Goal: Task Accomplishment & Management: Use online tool/utility

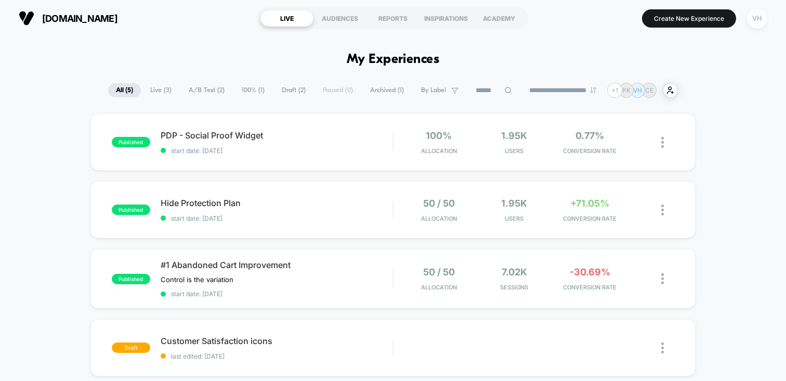
click at [751, 17] on div "VH" at bounding box center [757, 18] width 20 height 20
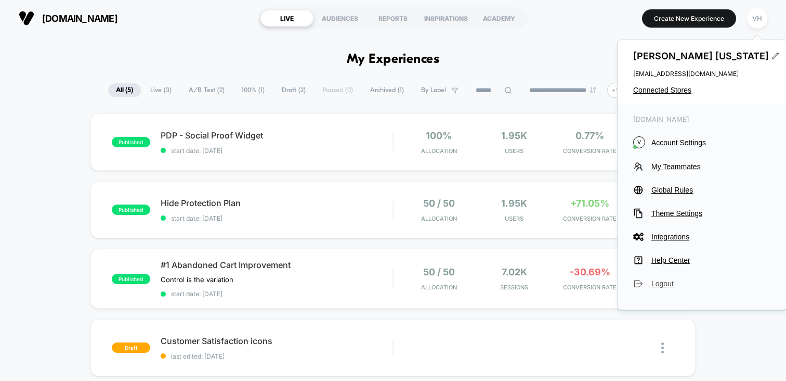
click at [668, 287] on span "Logout" at bounding box center [712, 283] width 120 height 8
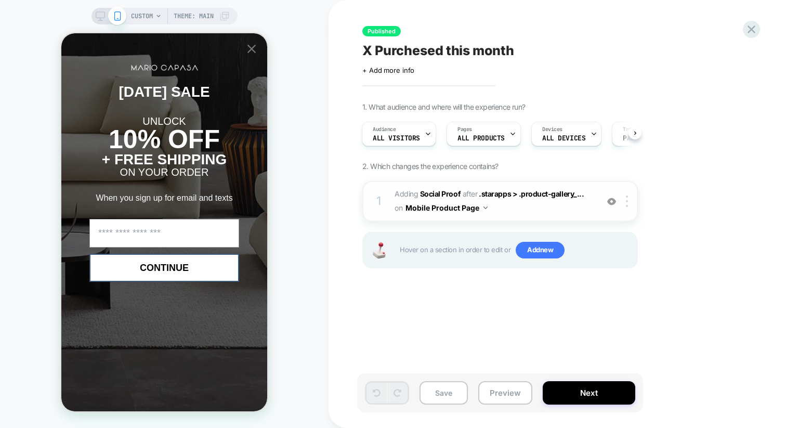
click at [487, 207] on img at bounding box center [486, 207] width 4 height 3
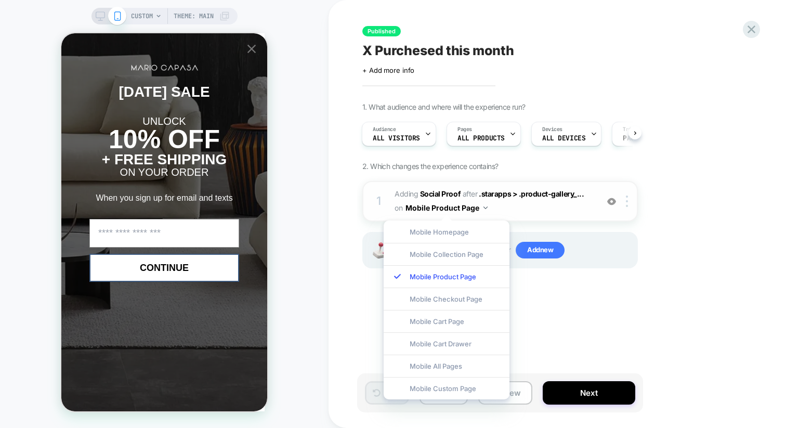
click at [521, 215] on div "1 #_loomi_addon_1756860479270 Adding Social Proof AFTER .starapps > .product-ga…" at bounding box center [500, 201] width 276 height 41
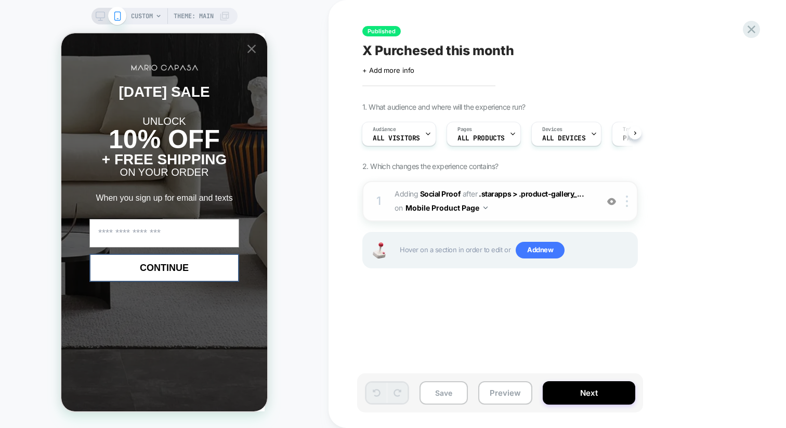
click at [484, 204] on button "Mobile Product Page" at bounding box center [447, 207] width 82 height 15
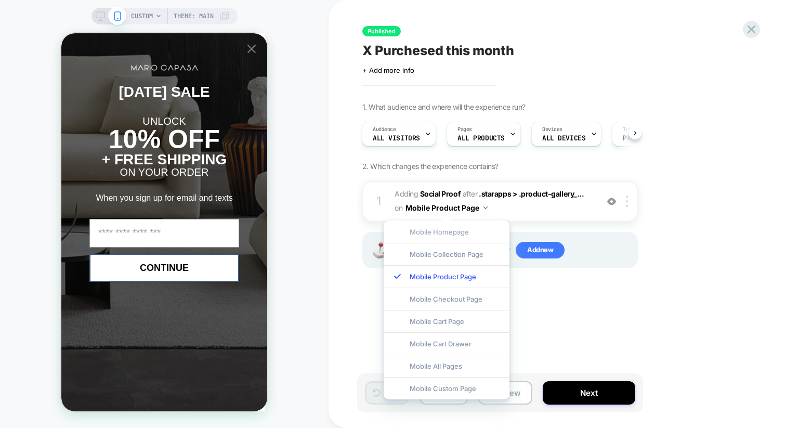
click at [458, 231] on div "Mobile Homepage" at bounding box center [447, 231] width 126 height 22
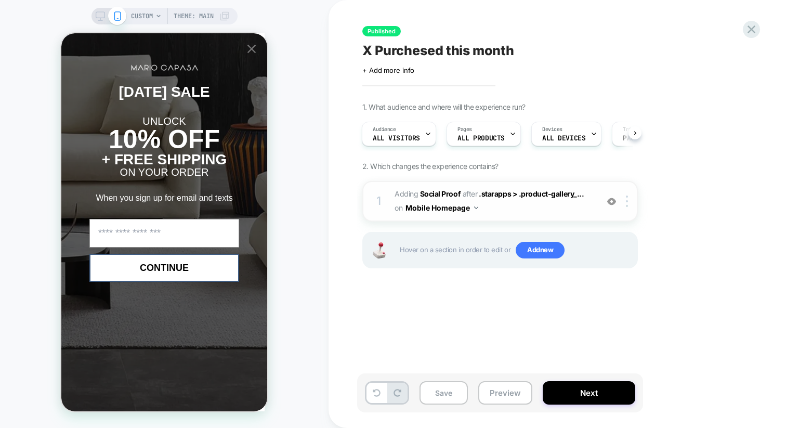
click at [477, 208] on img at bounding box center [476, 207] width 4 height 3
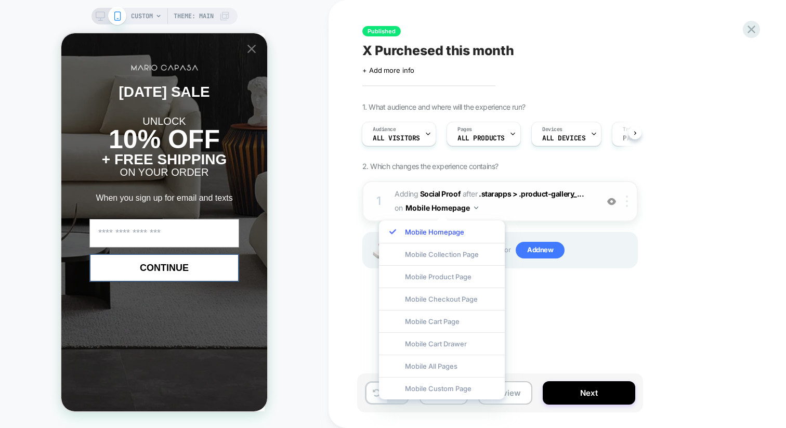
click at [628, 202] on div at bounding box center [628, 201] width 17 height 11
click at [439, 370] on div "Mobile All Pages" at bounding box center [442, 366] width 126 height 22
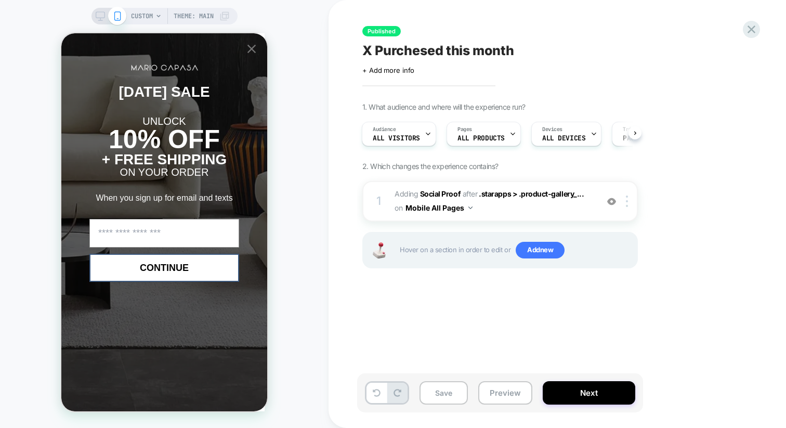
click at [463, 305] on div "Published X Purchesed this month Click to edit experience details + Add more in…" at bounding box center [552, 213] width 390 height 407
click at [99, 16] on icon at bounding box center [100, 15] width 9 height 9
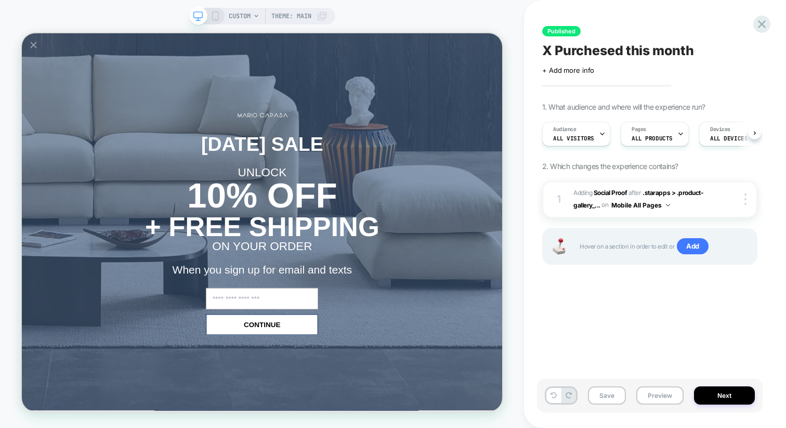
scroll to position [0, 1]
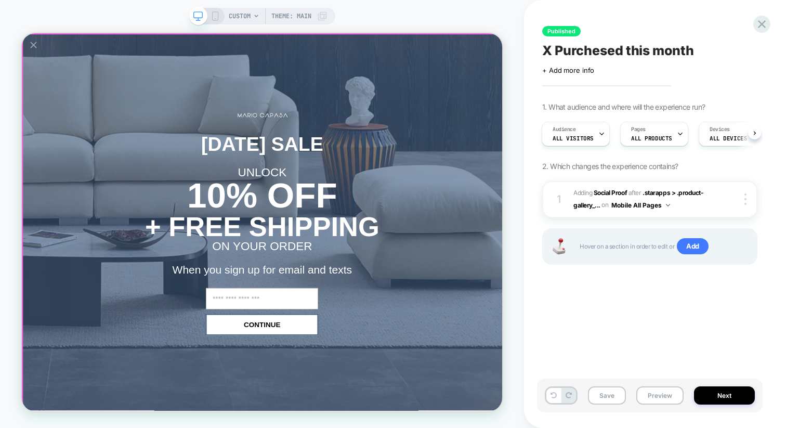
click at [36, 54] on icon "Close popup" at bounding box center [37, 49] width 15 height 15
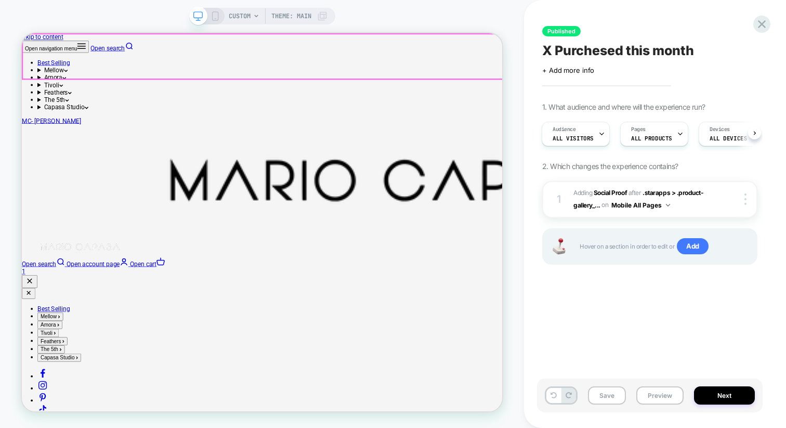
click at [529, 43] on div "Open navigation menu Open search Best Selling Mellow Sectionals & Sofas Modular…" at bounding box center [342, 199] width 641 height 313
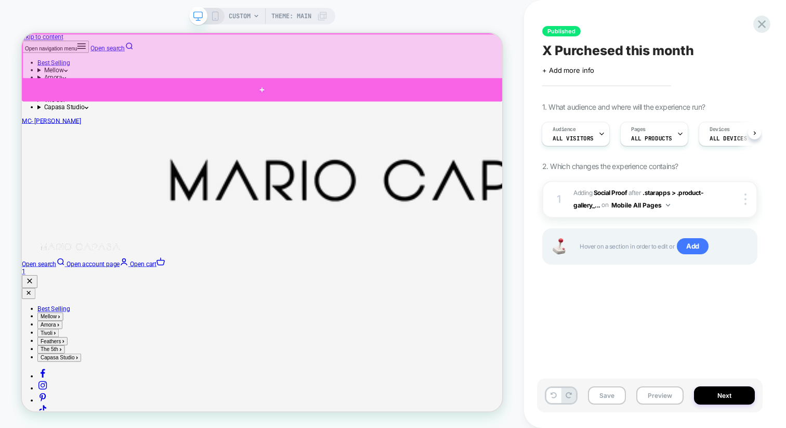
click at [504, 114] on div at bounding box center [342, 108] width 641 height 31
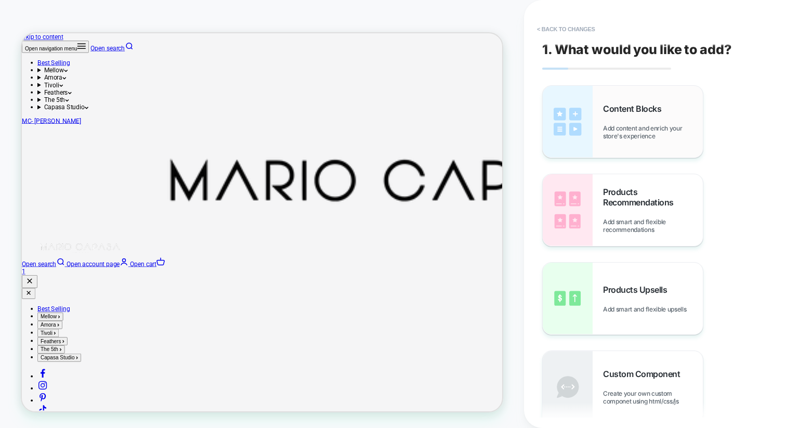
drag, startPoint x: 618, startPoint y: 201, endPoint x: 621, endPoint y: 141, distance: 60.4
click at [621, 148] on div "Content Blocks Add content and enrich your store's experience Products Recommen…" at bounding box center [649, 254] width 215 height 338
click at [621, 141] on div "Content Blocks Add content and enrich your store's experience" at bounding box center [623, 122] width 160 height 72
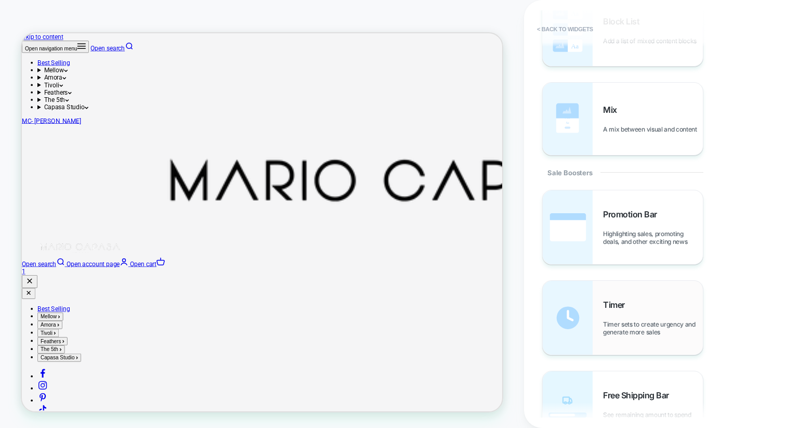
scroll to position [880, 0]
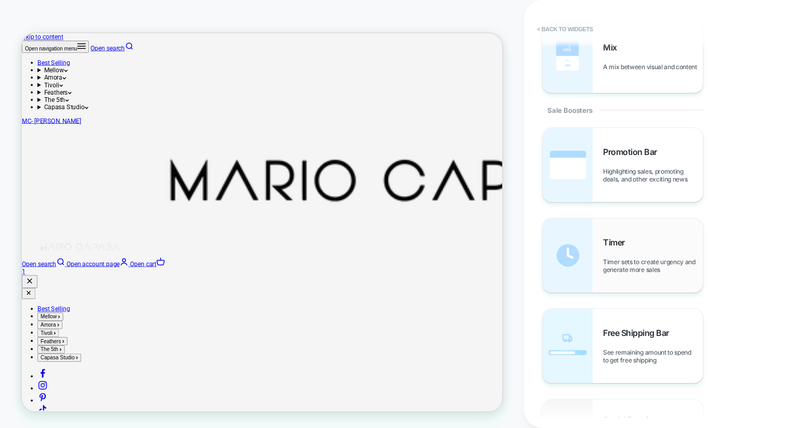
click at [625, 253] on div "Timer Timer sets to create urgency and generate more sales" at bounding box center [653, 255] width 100 height 36
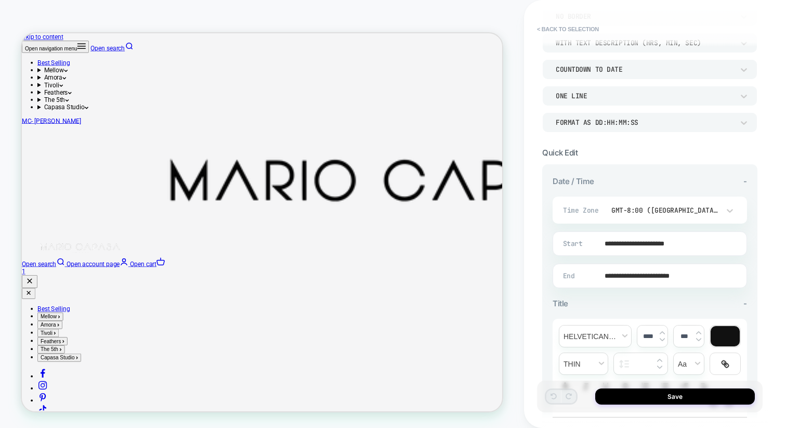
scroll to position [100, 0]
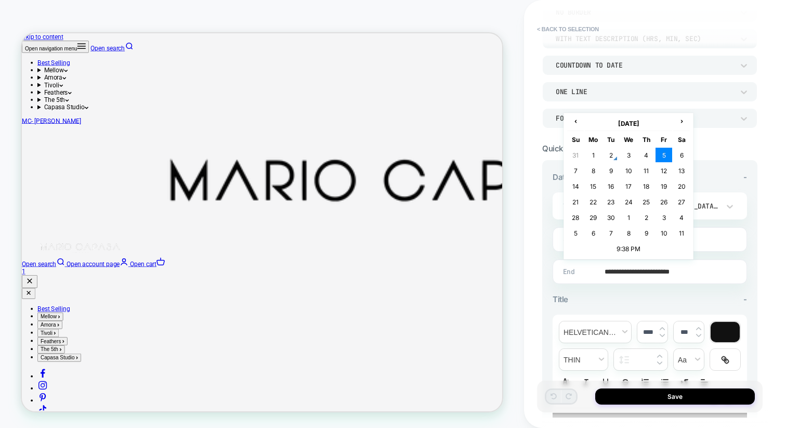
click at [621, 268] on input "**********" at bounding box center [647, 271] width 193 height 24
click at [578, 170] on td "7" at bounding box center [575, 170] width 17 height 15
click at [632, 272] on input "**********" at bounding box center [647, 271] width 193 height 24
click at [631, 245] on td "9:38 PM" at bounding box center [628, 248] width 123 height 15
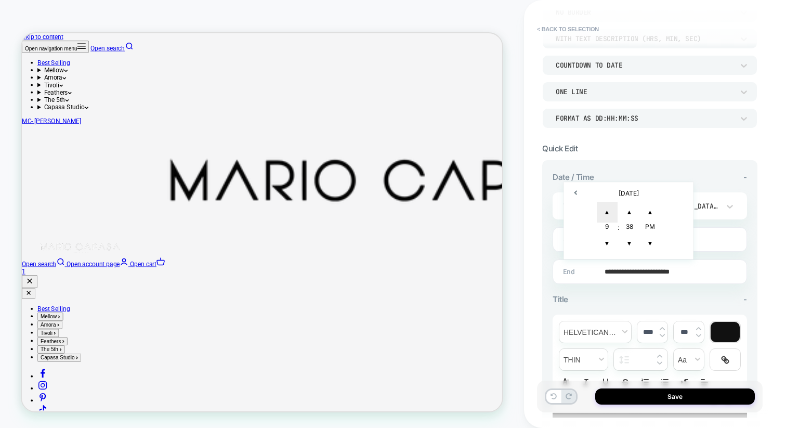
click at [607, 210] on span "▲" at bounding box center [607, 212] width 21 height 21
click at [628, 209] on span "▲" at bounding box center [629, 212] width 21 height 21
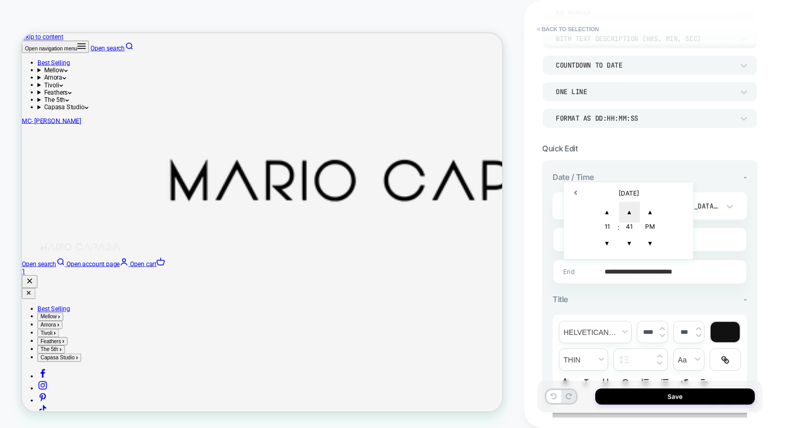
click at [628, 209] on span "▲" at bounding box center [629, 212] width 21 height 21
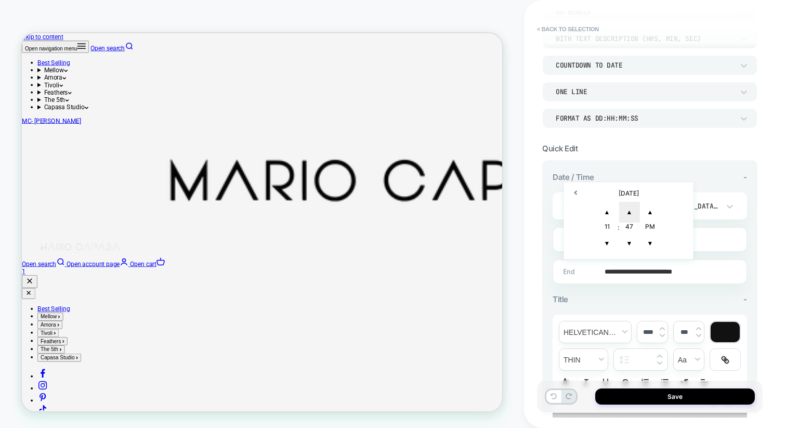
click at [628, 209] on span "▲" at bounding box center [629, 212] width 21 height 21
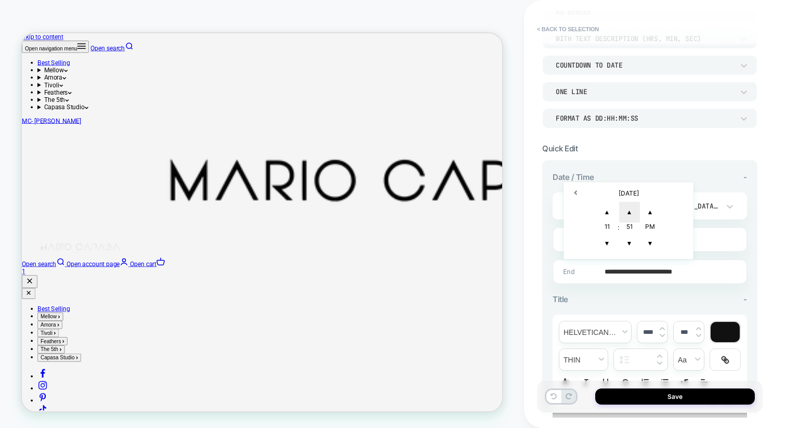
click at [628, 209] on span "▲" at bounding box center [629, 212] width 21 height 21
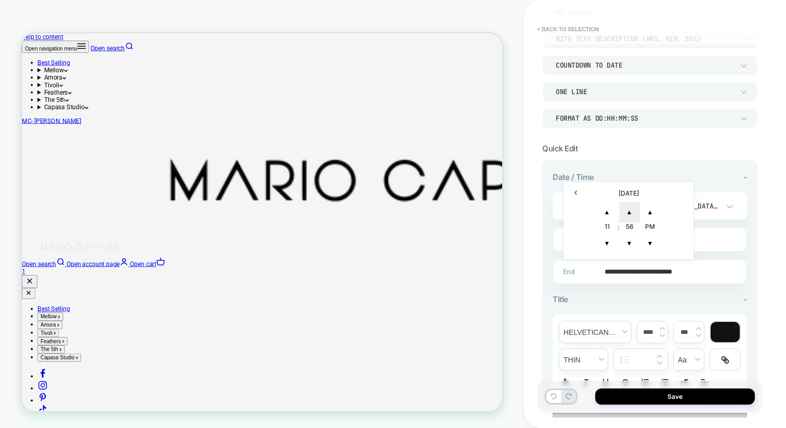
click at [628, 209] on span "▲" at bounding box center [629, 212] width 21 height 21
type input "**********"
click at [648, 298] on div "Title -" at bounding box center [650, 299] width 194 height 10
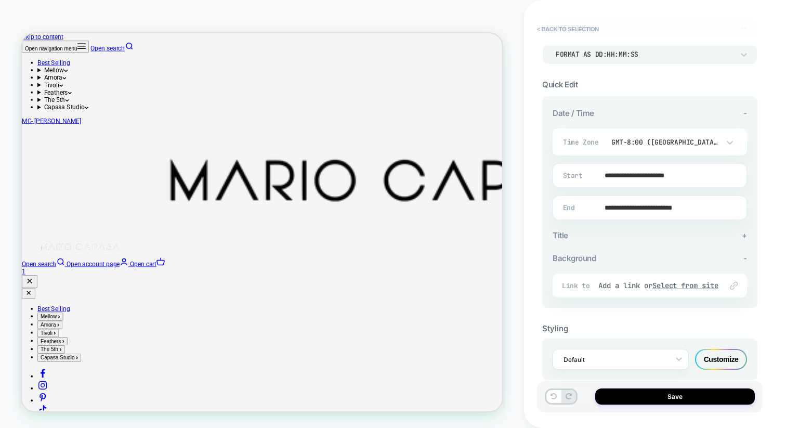
scroll to position [180, 0]
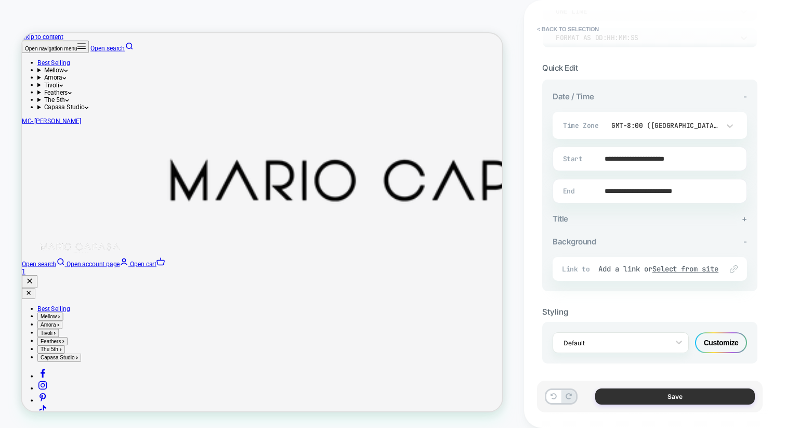
click at [682, 401] on button "Save" at bounding box center [675, 396] width 160 height 16
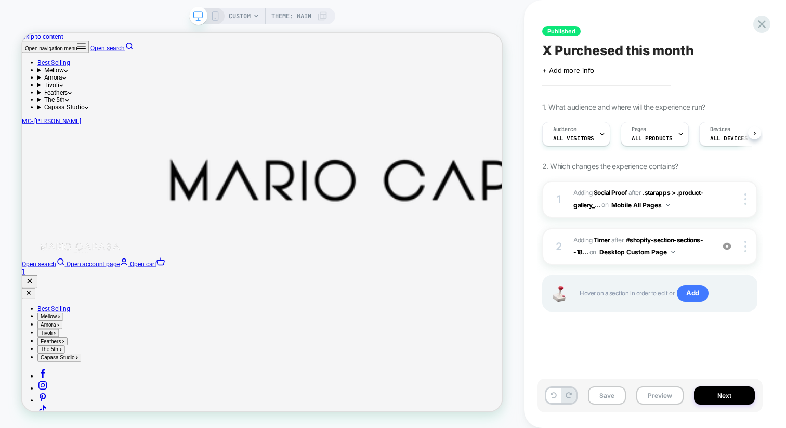
scroll to position [0, 1]
click at [646, 252] on button "Desktop Custom Page" at bounding box center [638, 251] width 76 height 13
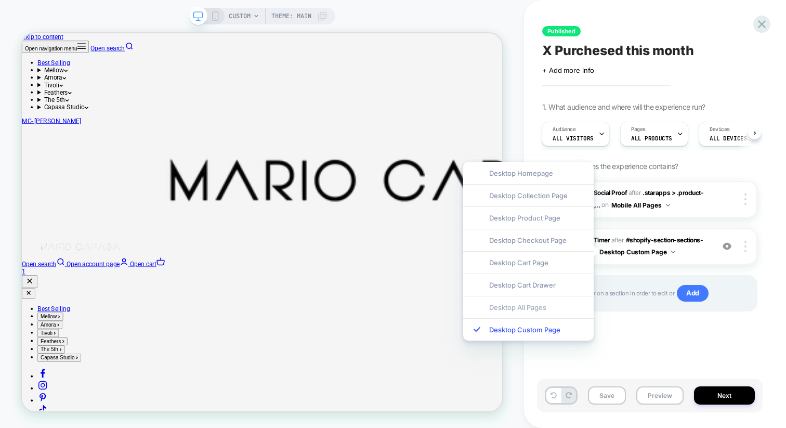
click at [550, 302] on div "Desktop All Pages" at bounding box center [528, 307] width 131 height 22
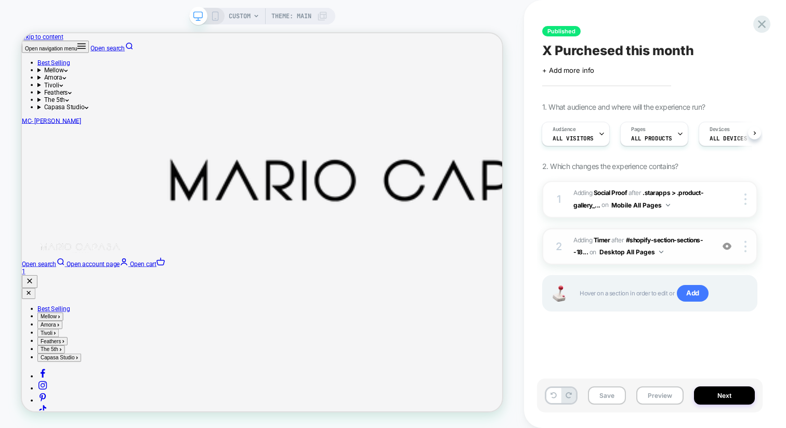
click at [608, 244] on span "#_loomi_addon_1756885204983 Adding Timer AFTER #shopify-section-sections--18...…" at bounding box center [641, 247] width 135 height 24
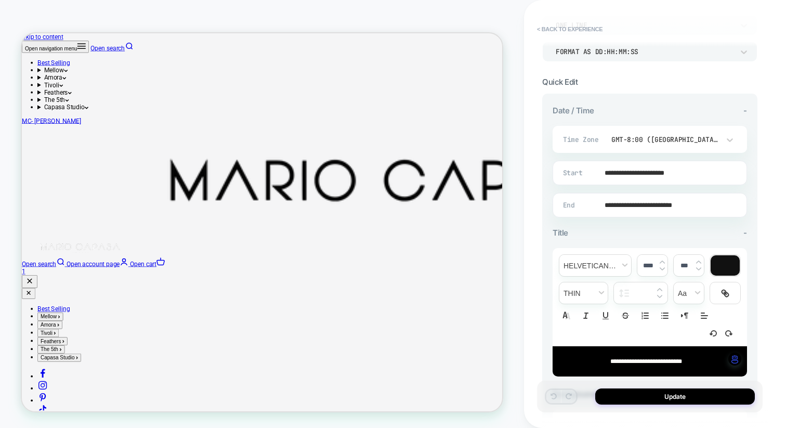
scroll to position [172, 0]
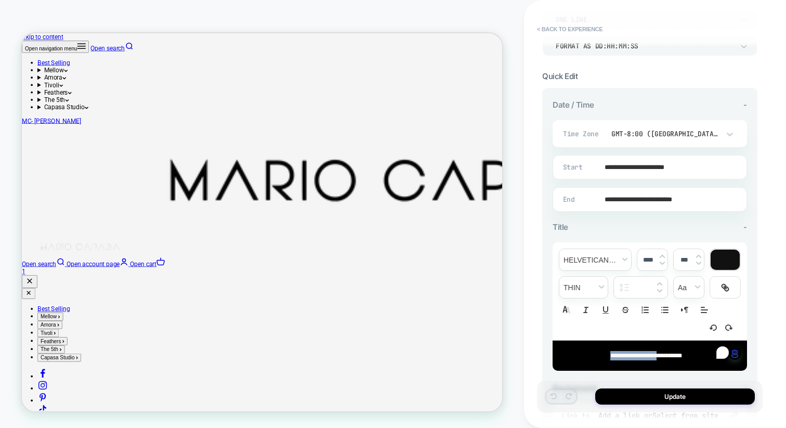
drag, startPoint x: 666, startPoint y: 352, endPoint x: 567, endPoint y: 343, distance: 98.7
click at [567, 343] on div "**********" at bounding box center [650, 356] width 194 height 30
type input "****"
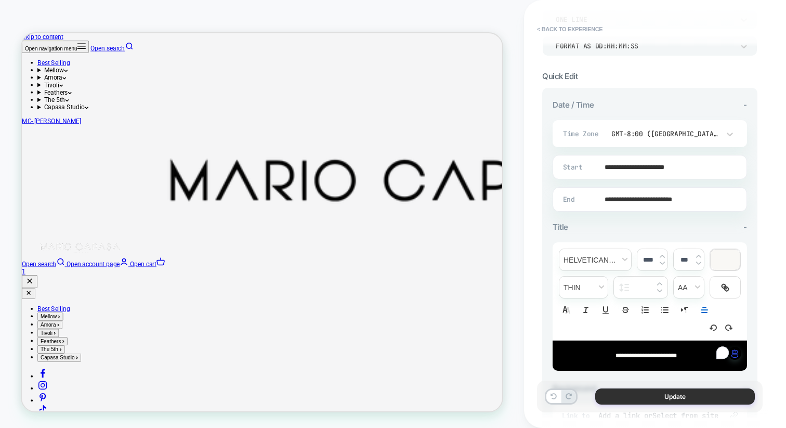
click at [648, 398] on button "Update" at bounding box center [675, 396] width 160 height 16
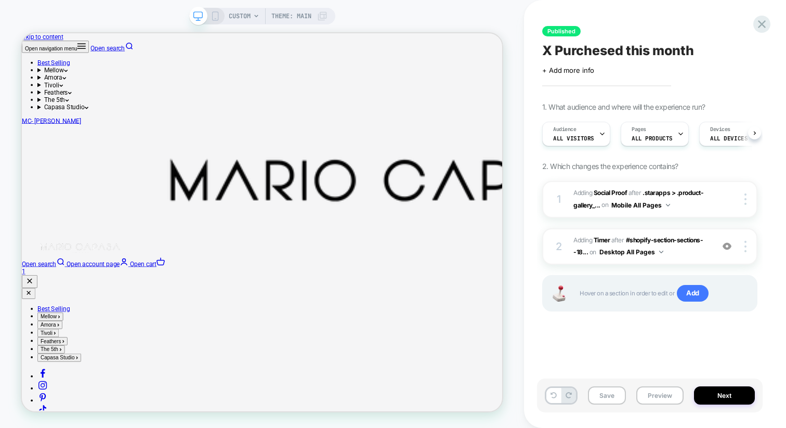
scroll to position [0, 1]
click at [720, 393] on button "Next" at bounding box center [724, 395] width 61 height 18
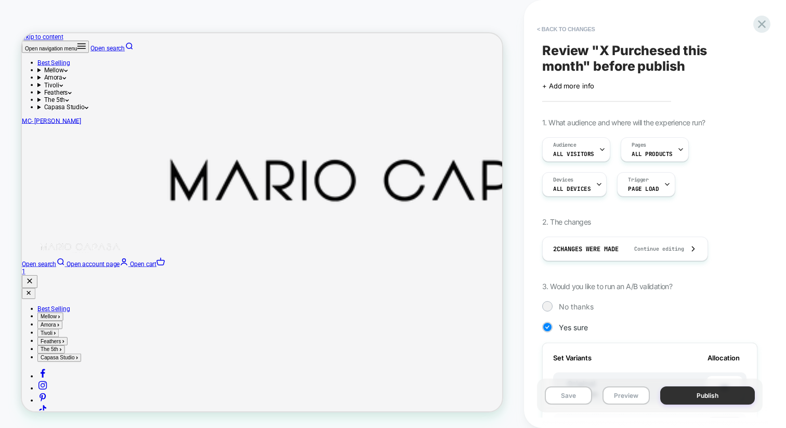
scroll to position [0, 1]
drag, startPoint x: 719, startPoint y: 396, endPoint x: 699, endPoint y: 317, distance: 81.5
click at [699, 317] on div "< Back to changes Review " X Purchesed this month " before publish Click to edi…" at bounding box center [655, 214] width 226 height 428
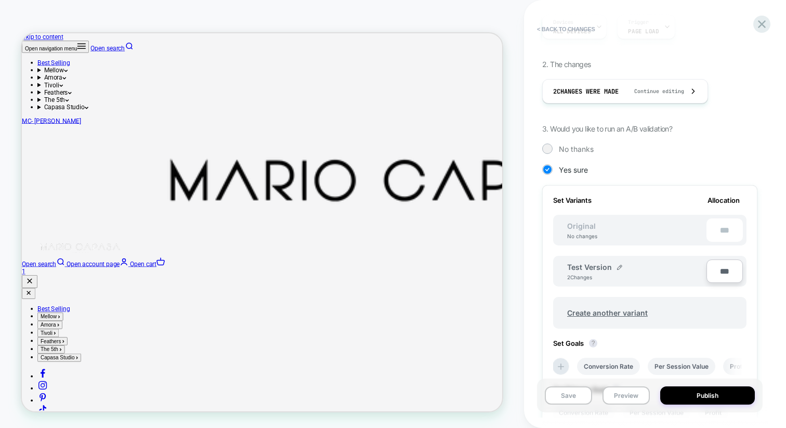
scroll to position [159, 0]
click at [717, 390] on button "Publish" at bounding box center [707, 395] width 95 height 18
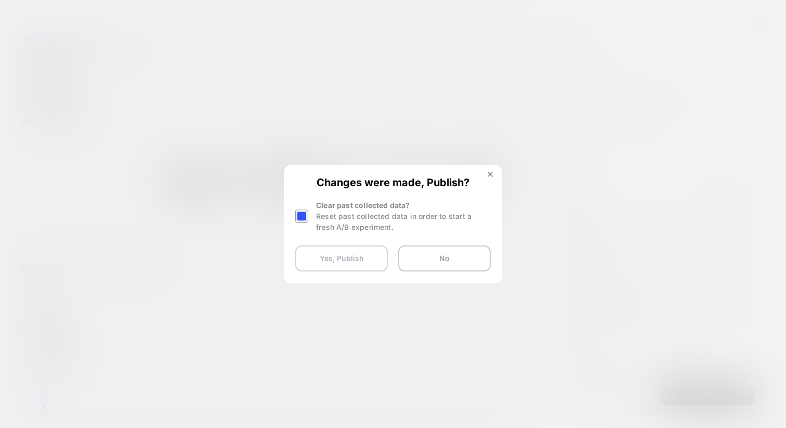
click at [325, 259] on button "Yes, Publish" at bounding box center [341, 258] width 93 height 26
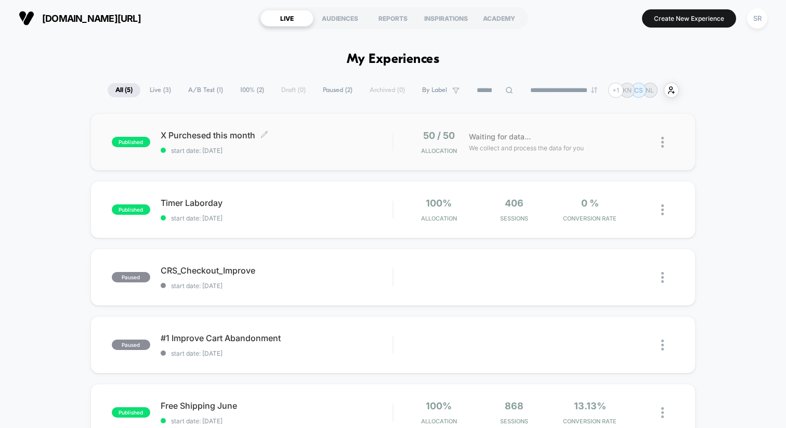
click at [218, 135] on span "X Purchesed this month Click to edit experience details" at bounding box center [277, 135] width 232 height 10
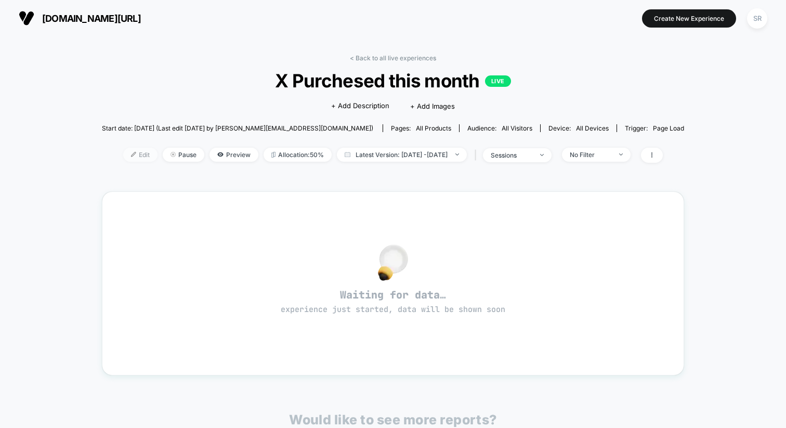
click at [131, 156] on img at bounding box center [133, 154] width 5 height 5
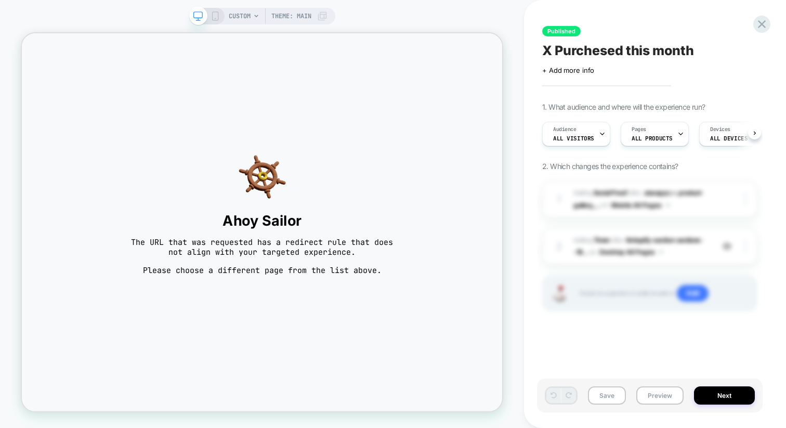
scroll to position [0, 1]
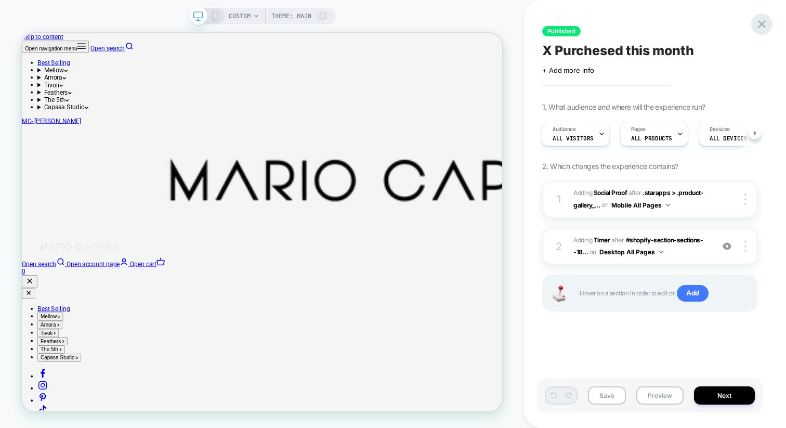
click at [763, 22] on icon at bounding box center [762, 24] width 8 height 8
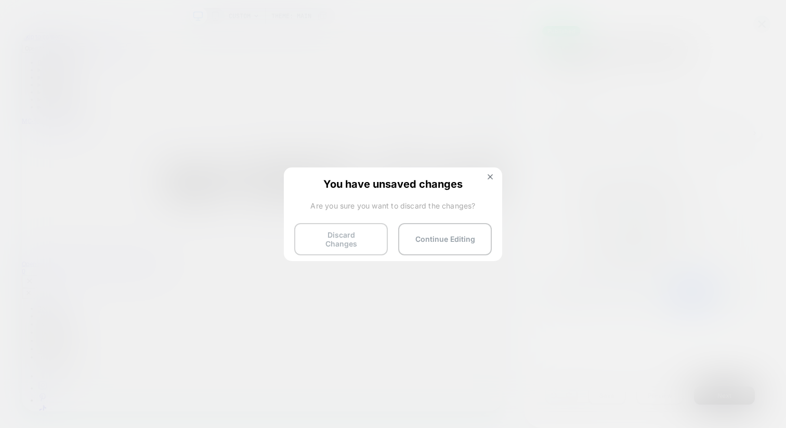
click at [362, 237] on button "Discard Changes" at bounding box center [341, 239] width 94 height 32
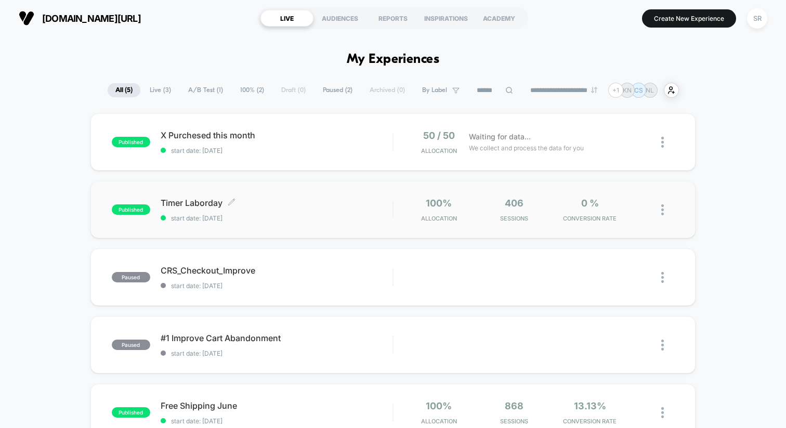
click at [198, 201] on span "Timer Laborday Click to edit experience details" at bounding box center [277, 203] width 232 height 10
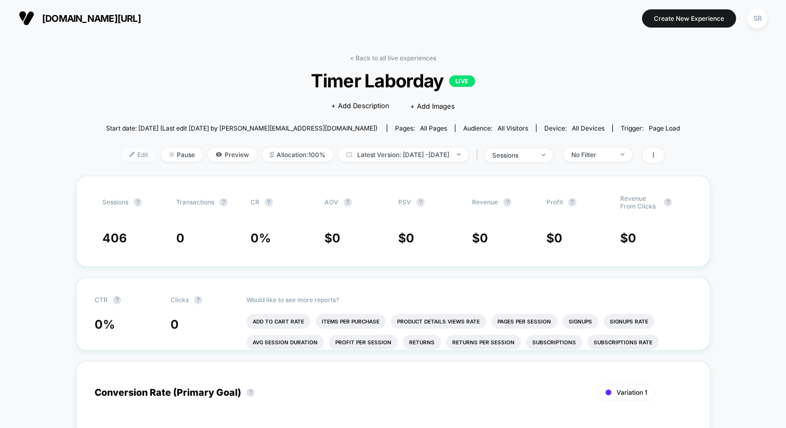
click at [128, 153] on span "Edit" at bounding box center [139, 155] width 34 height 14
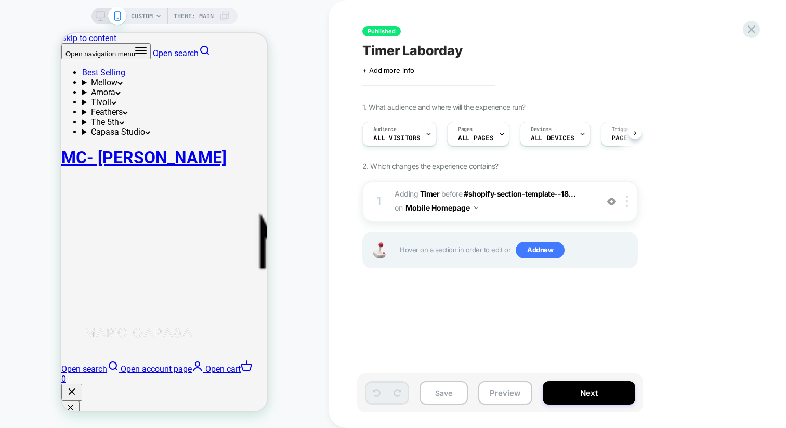
scroll to position [0, 1]
click at [465, 128] on span "Pages" at bounding box center [465, 129] width 15 height 7
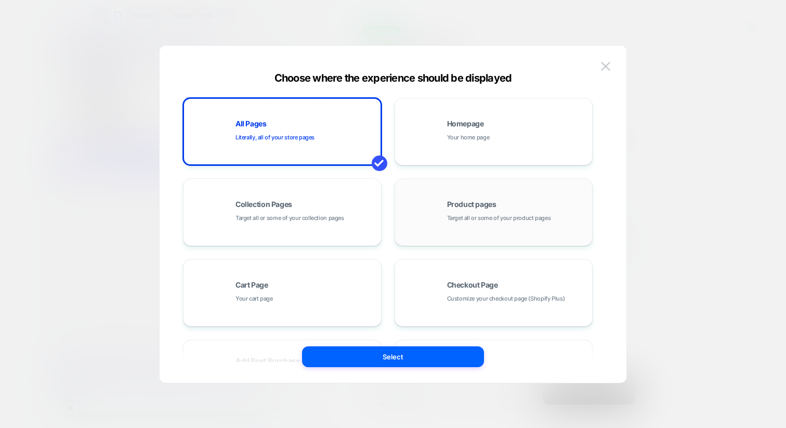
click at [430, 220] on div "Product pages Target all or some of your product pages" at bounding box center [493, 212] width 187 height 57
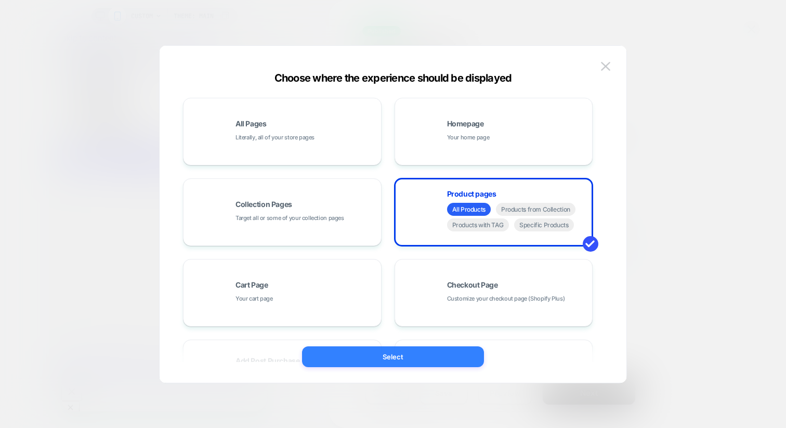
click at [422, 354] on button "Select" at bounding box center [393, 356] width 182 height 21
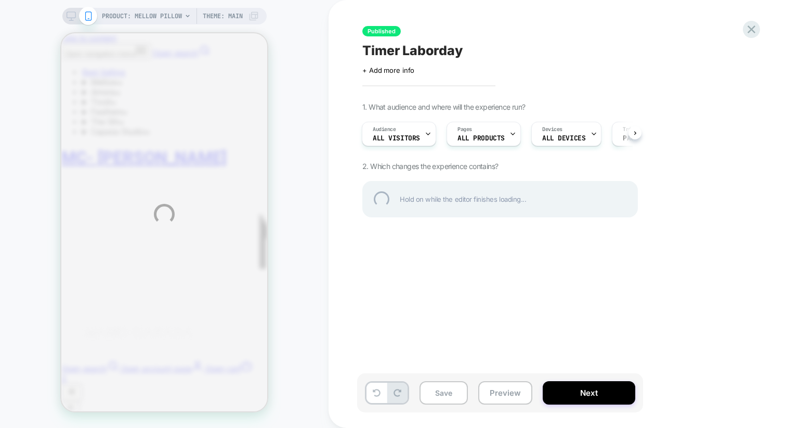
click at [357, 318] on div "PRODUCT: Mellow Pillow PRODUCT: Mellow Pillow Theme: MAIN Published Timer Labor…" at bounding box center [393, 214] width 786 height 428
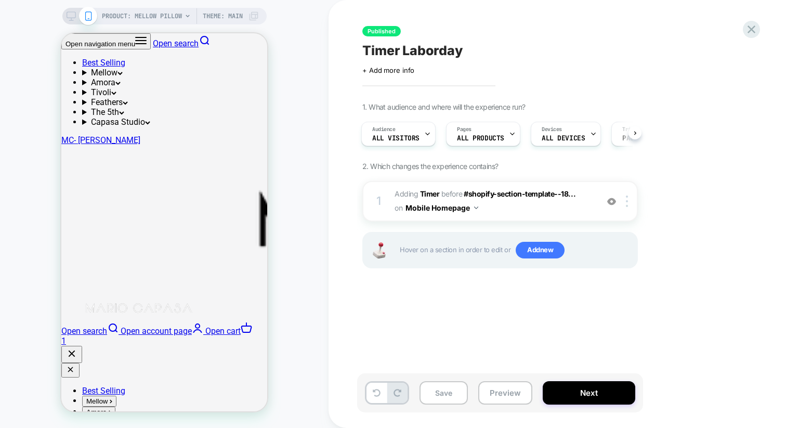
scroll to position [0, 0]
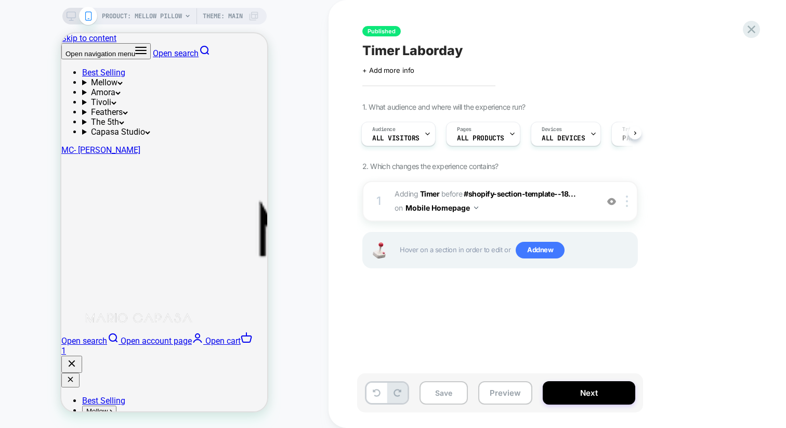
click at [72, 14] on icon at bounding box center [71, 15] width 9 height 9
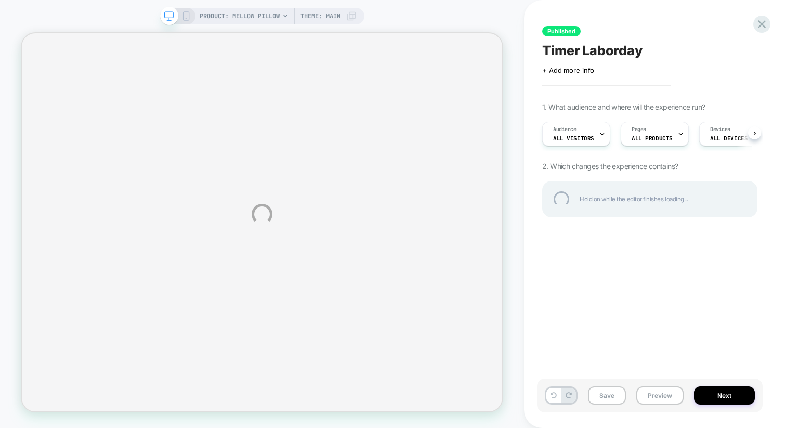
scroll to position [658, 0]
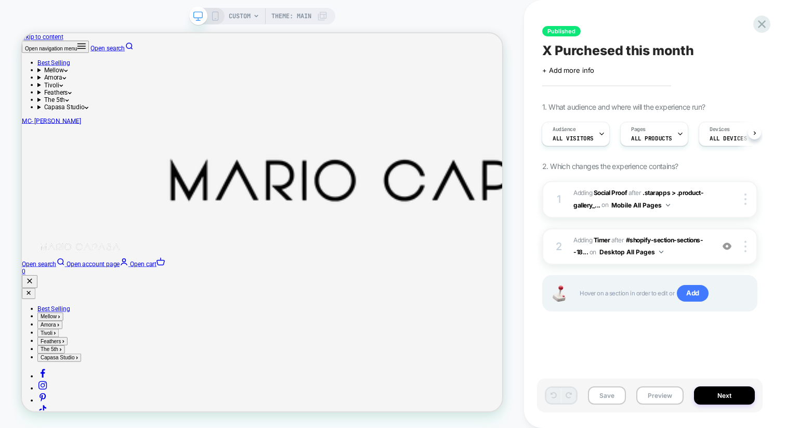
click at [218, 17] on icon at bounding box center [215, 15] width 9 height 9
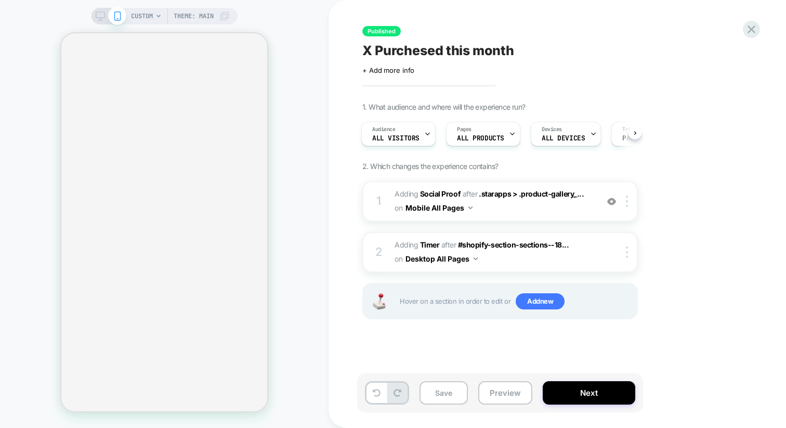
scroll to position [403, 0]
click at [760, 30] on div at bounding box center [751, 29] width 21 height 21
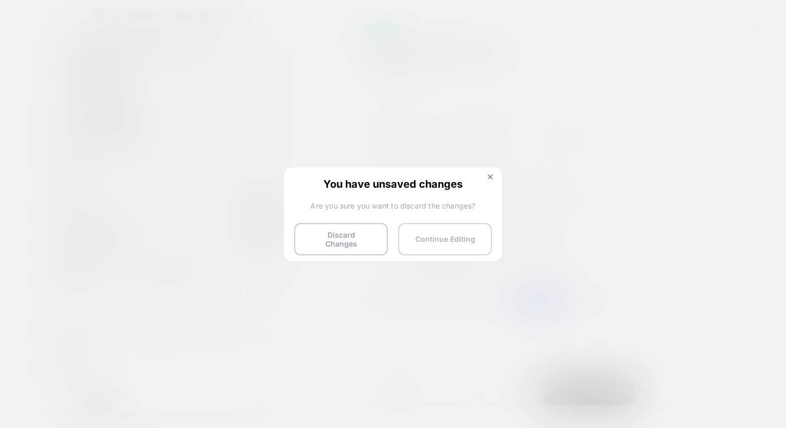
click at [463, 237] on button "Continue Editing" at bounding box center [445, 239] width 94 height 32
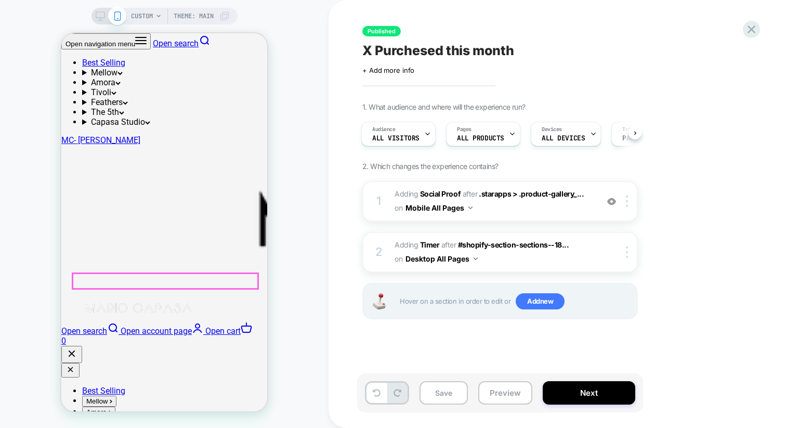
scroll to position [0, 0]
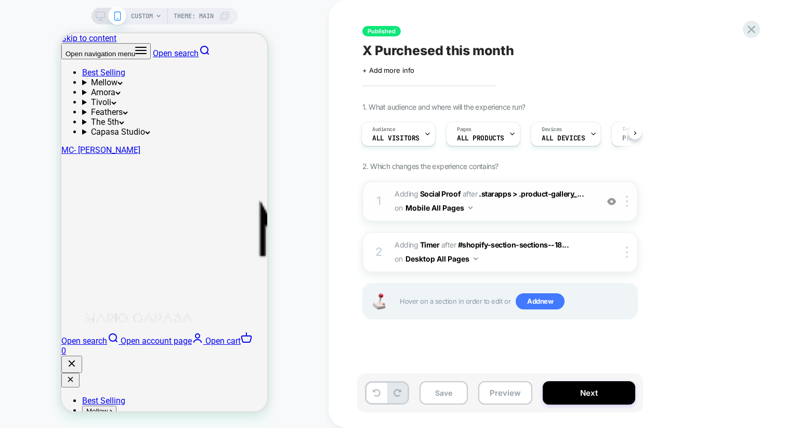
click at [443, 210] on button "Mobile All Pages" at bounding box center [439, 207] width 67 height 15
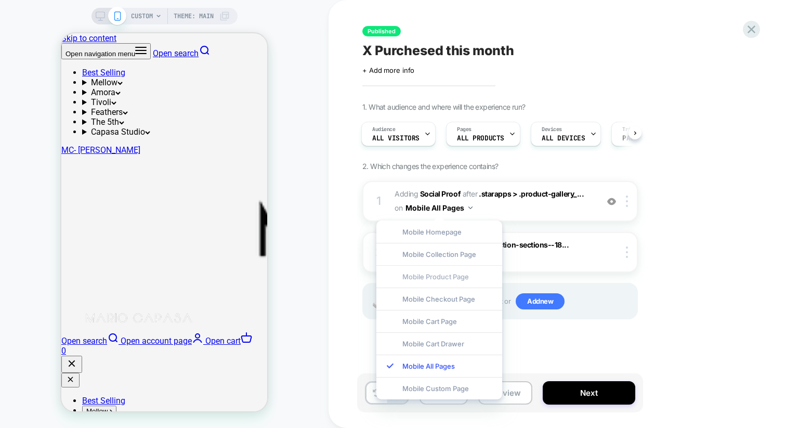
click at [452, 281] on div "Mobile Product Page" at bounding box center [440, 276] width 126 height 22
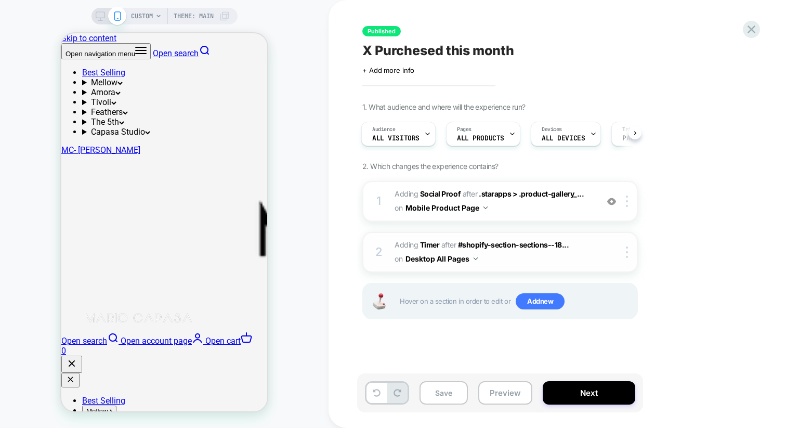
click at [447, 261] on button "Desktop All Pages" at bounding box center [442, 258] width 72 height 15
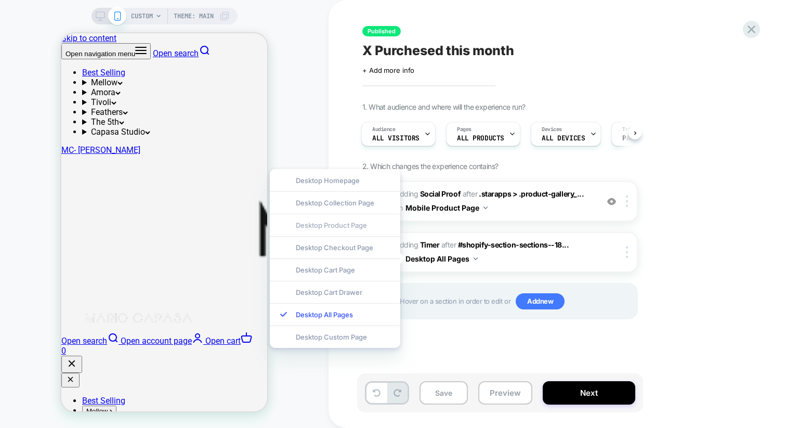
click at [347, 230] on div "Desktop Product Page" at bounding box center [335, 225] width 131 height 22
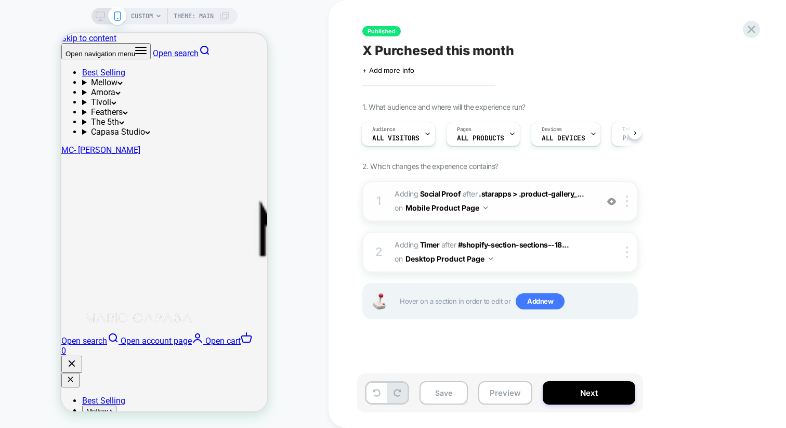
click at [439, 209] on button "Mobile Product Page" at bounding box center [447, 207] width 82 height 15
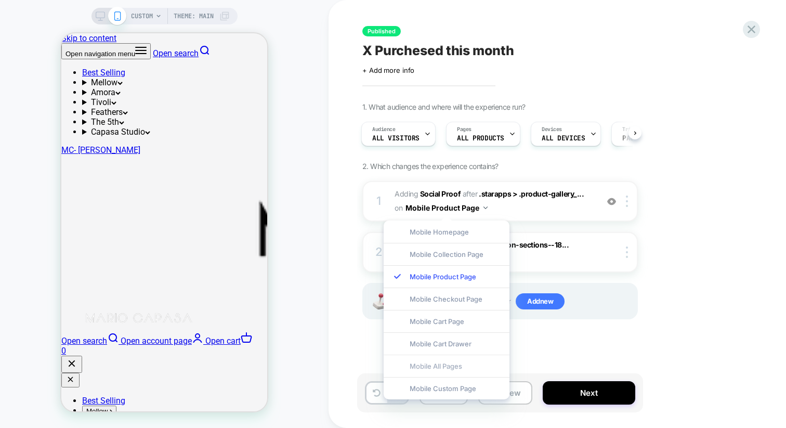
click at [469, 368] on div "Mobile All Pages" at bounding box center [447, 366] width 126 height 22
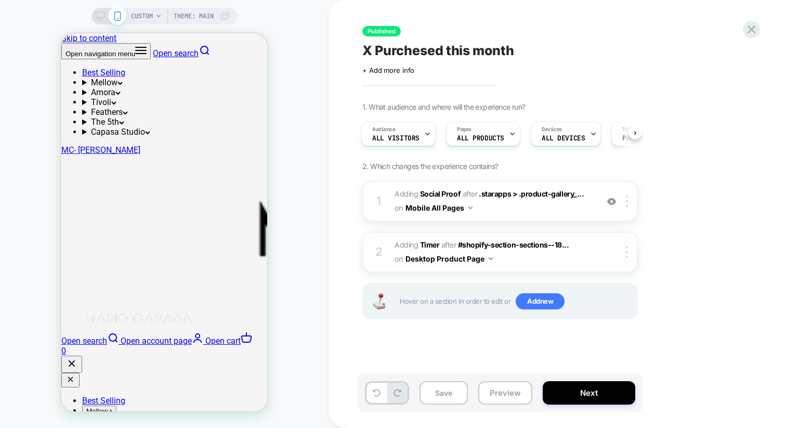
click at [472, 261] on button "Desktop Product Page" at bounding box center [449, 258] width 87 height 15
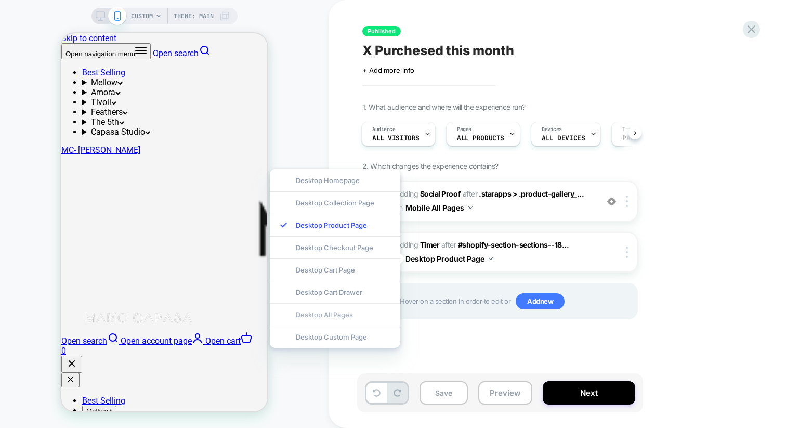
click at [365, 309] on div "Desktop All Pages" at bounding box center [335, 314] width 131 height 22
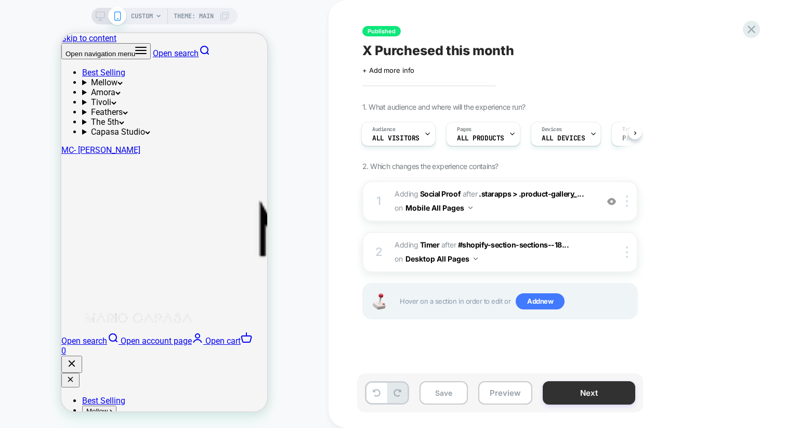
click at [624, 403] on button "Next" at bounding box center [589, 392] width 93 height 23
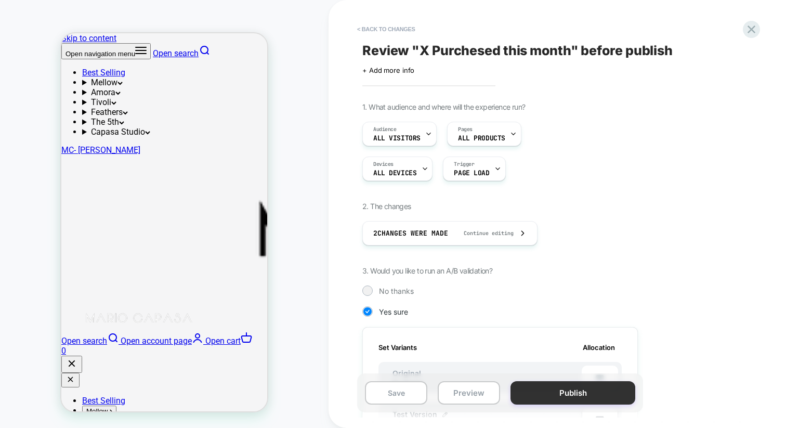
scroll to position [0, 1]
click at [598, 396] on button "Publish" at bounding box center [573, 392] width 125 height 23
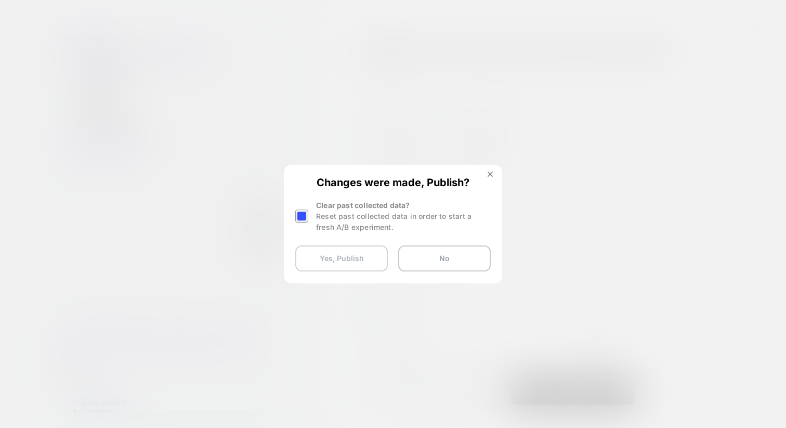
click at [377, 260] on button "Yes, Publish" at bounding box center [341, 258] width 93 height 26
